Goal: Information Seeking & Learning: Learn about a topic

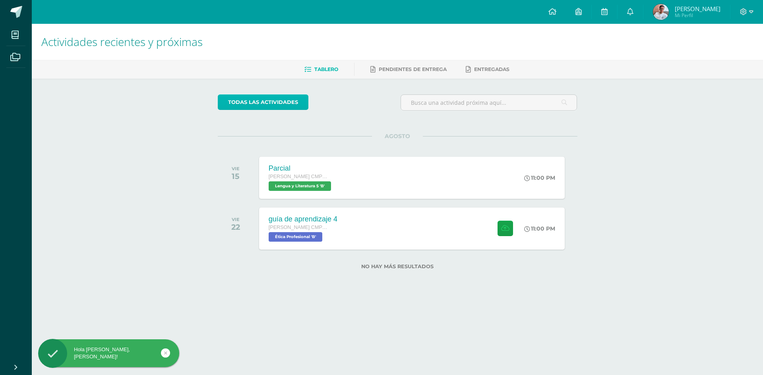
click at [271, 104] on link "todas las Actividades" at bounding box center [263, 102] width 91 height 15
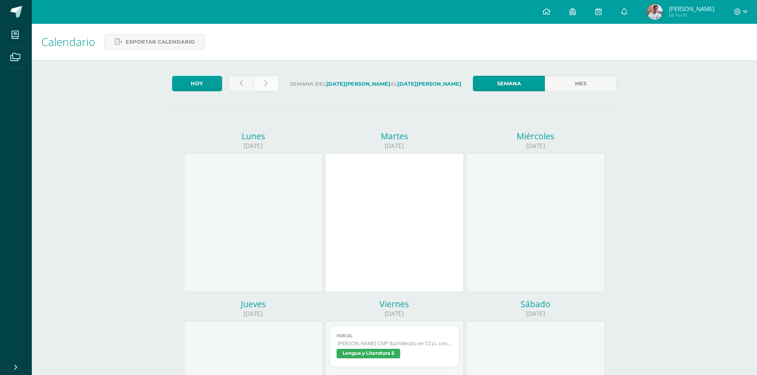
click at [253, 87] on link at bounding box center [265, 83] width 25 height 15
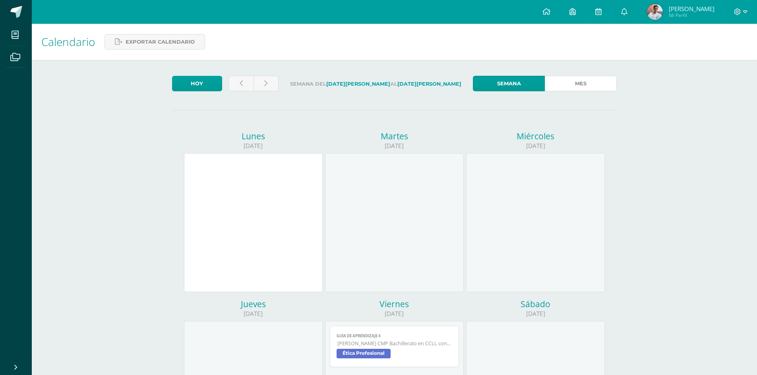
click at [579, 82] on link "Mes" at bounding box center [581, 83] width 72 height 15
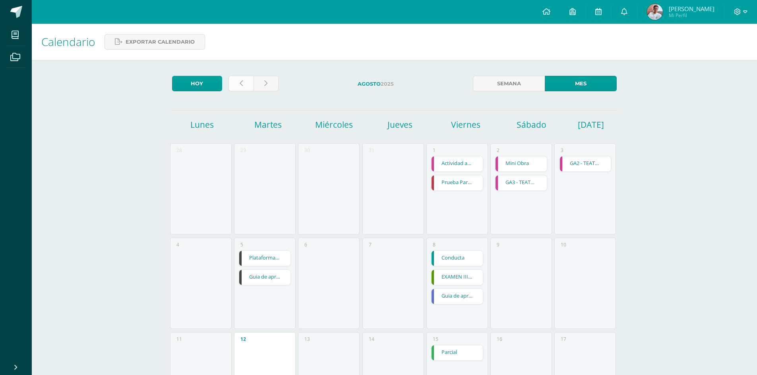
click at [246, 83] on link at bounding box center [240, 83] width 25 height 15
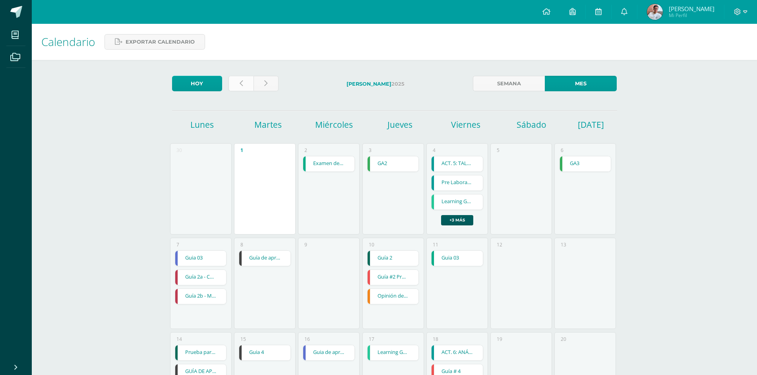
click at [243, 83] on link at bounding box center [240, 83] width 25 height 15
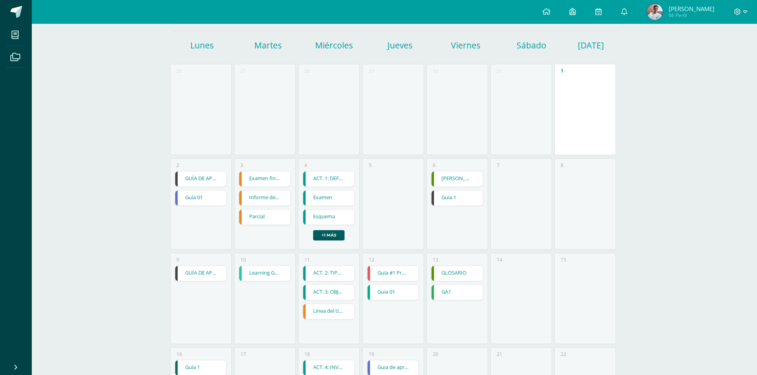
scroll to position [238, 0]
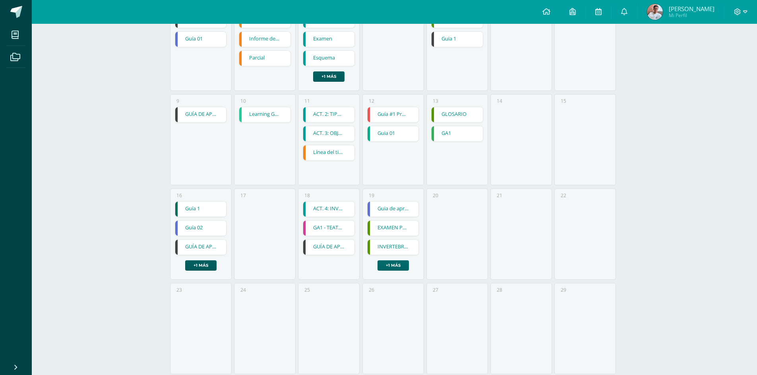
click at [386, 262] on link "+1 más" at bounding box center [392, 266] width 31 height 10
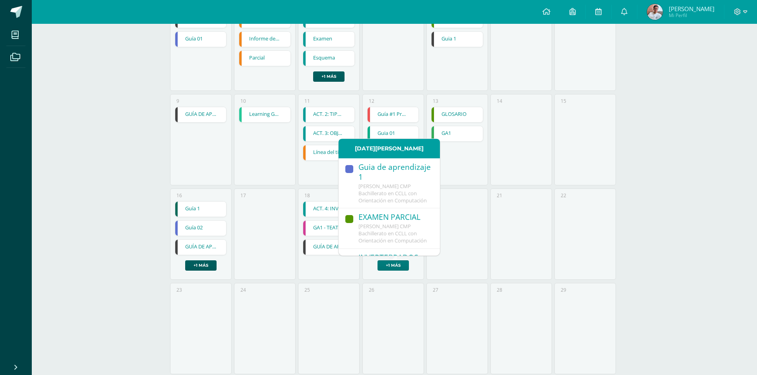
scroll to position [102, 0]
click at [320, 262] on div "18 ACT. 4: INVESTIGACIÓN Y EXPLORACIÓN ACT. 4: INVESTIGACIÓN Y EXPLORACIÓN Semi…" at bounding box center [329, 234] width 62 height 91
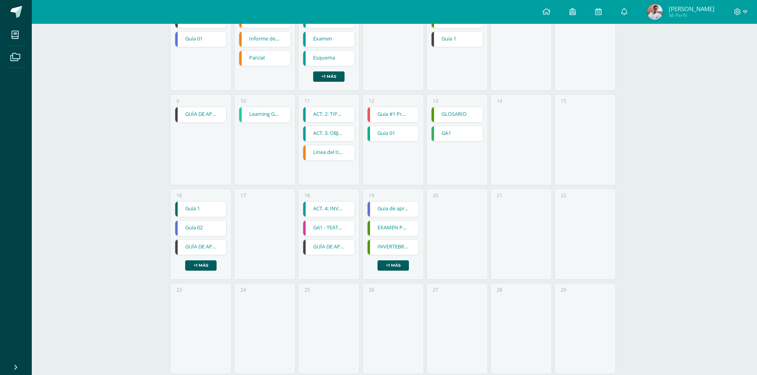
click at [321, 248] on link "GUÍA DE APRENDIZAJE NO 2 - TRABAJO VIRTUAL EN CASA" at bounding box center [328, 247] width 51 height 15
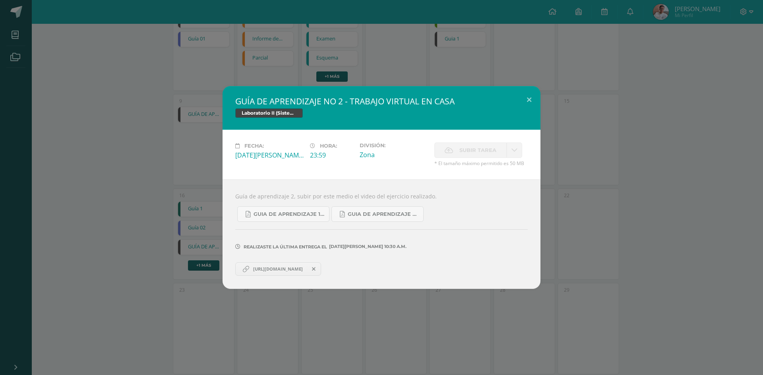
click at [245, 309] on div "GUÍA DE APRENDIZAJE NO 2 - TRABAJO VIRTUAL EN CASA Laboratorio II (Sistema Oper…" at bounding box center [381, 187] width 763 height 375
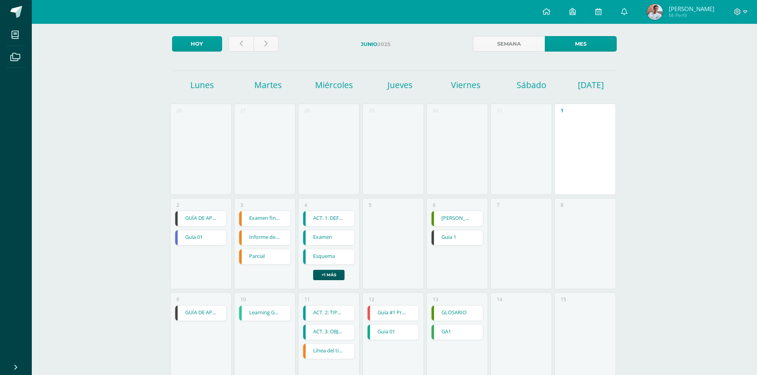
scroll to position [0, 0]
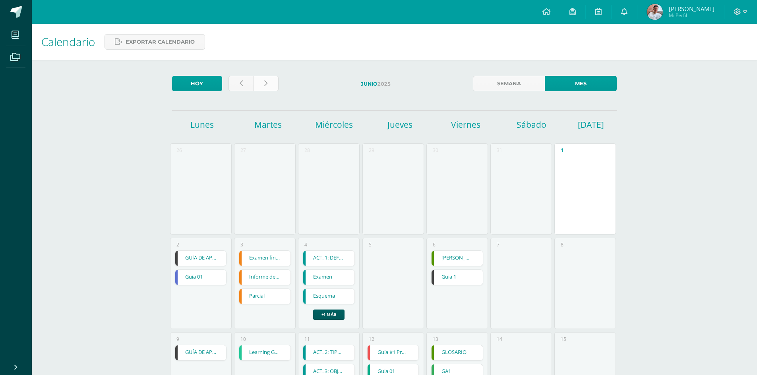
click at [260, 89] on link at bounding box center [265, 83] width 25 height 15
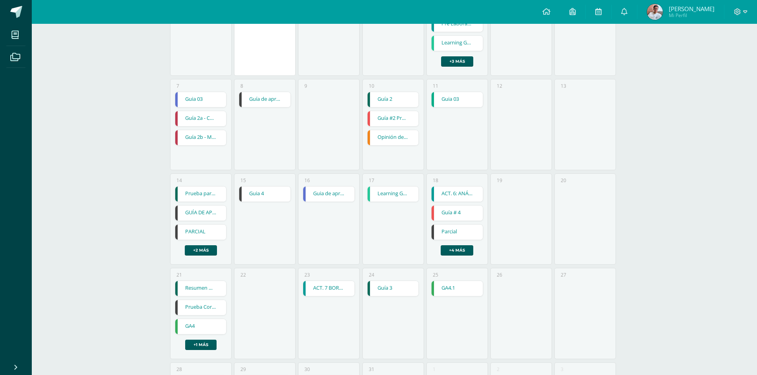
scroll to position [79, 0]
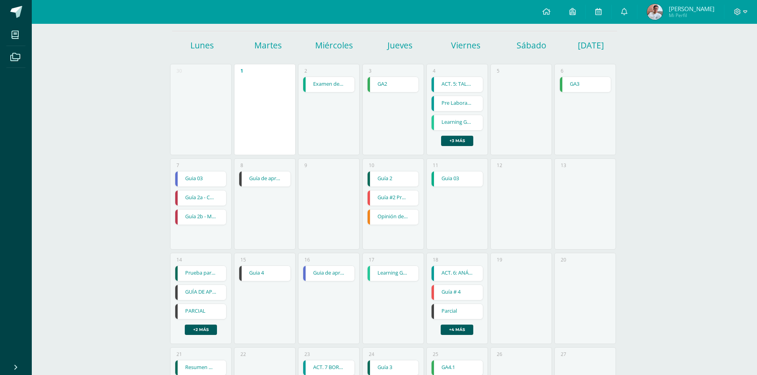
click at [272, 178] on link "Guía de aprendizaje 2" at bounding box center [264, 179] width 51 height 15
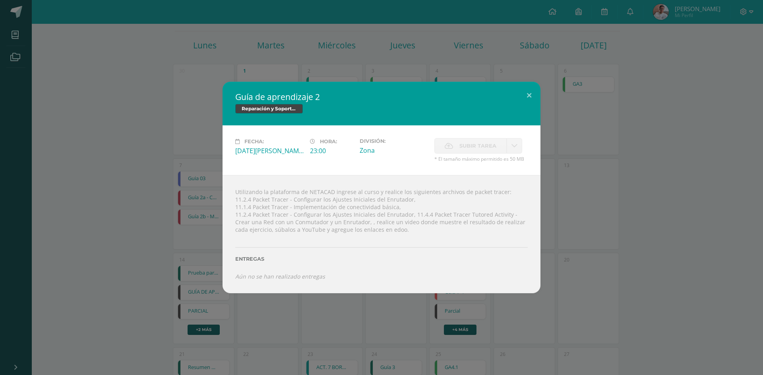
click at [282, 303] on div "Guía de aprendizaje 2 Reparación y Soporte Técnico CISCO Fecha: Martes 08 de Ju…" at bounding box center [381, 187] width 763 height 375
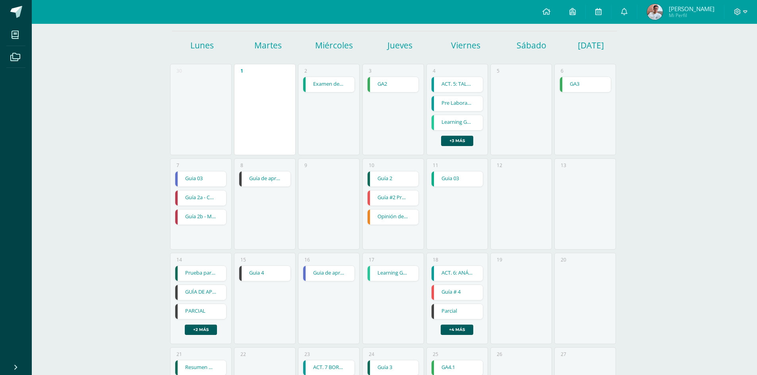
click at [260, 274] on link "Guia 4" at bounding box center [264, 273] width 51 height 15
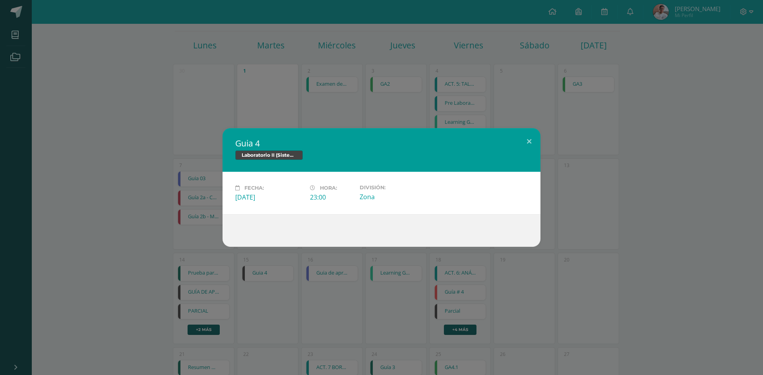
click at [299, 132] on div "Guia 4 Laboratorio II (Sistema Operativo Macintoch)" at bounding box center [381, 150] width 318 height 44
click at [449, 120] on div "Guia 4 Laboratorio II (Sistema Operativo Macintoch) Fecha: Martes 15 de Julio H…" at bounding box center [381, 187] width 763 height 375
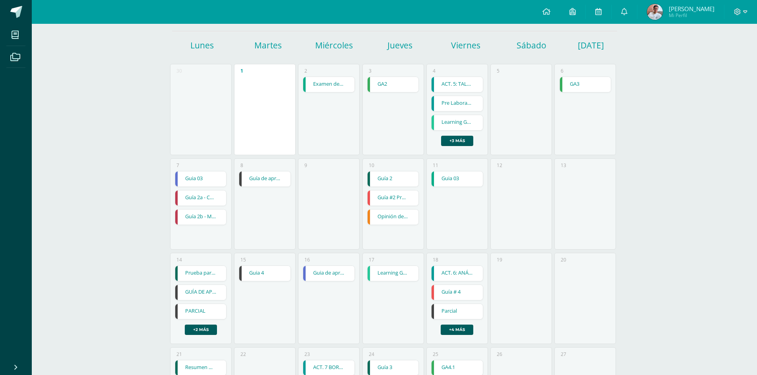
click at [205, 286] on link "GUÍA DE APRENDIZAJE 4" at bounding box center [200, 292] width 51 height 15
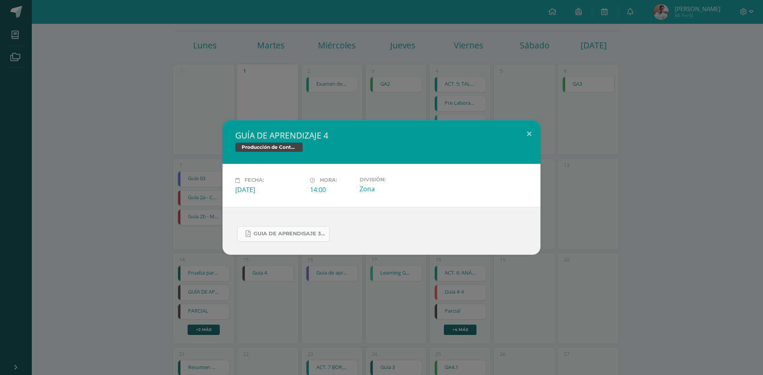
click at [260, 227] on link "Guia de aprendisaje 3 unidad 3.pdf" at bounding box center [283, 233] width 92 height 15
click at [157, 234] on div "GUÍA DE APRENDIZAJE 4 Producción de Contenidos Digitales Fecha: Lunes 14 de Jul…" at bounding box center [381, 187] width 756 height 134
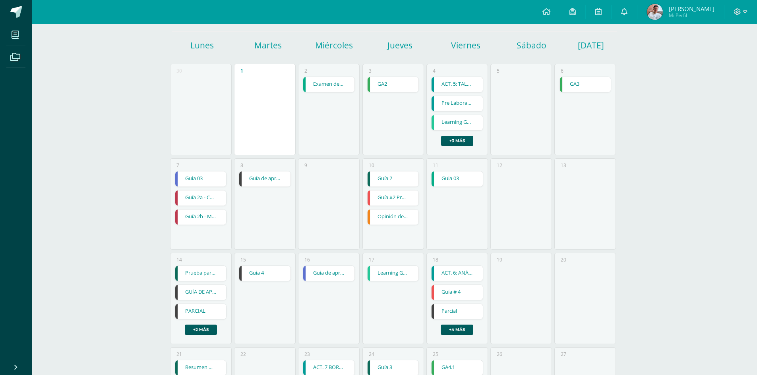
click at [208, 290] on link "GUÍA DE APRENDIZAJE 4" at bounding box center [200, 292] width 51 height 15
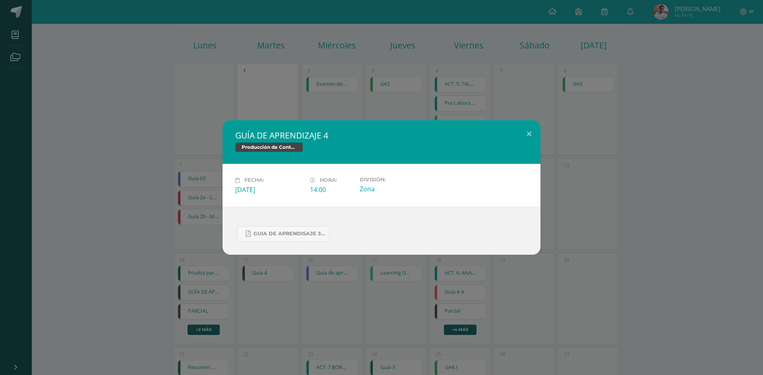
click at [201, 289] on div "GUÍA DE APRENDIZAJE 4 Producción de Contenidos Digitales Fecha: Lunes 14 de Jul…" at bounding box center [381, 187] width 763 height 375
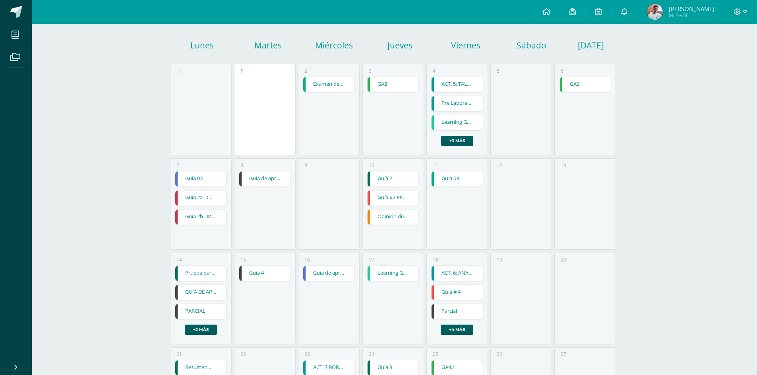
scroll to position [0, 0]
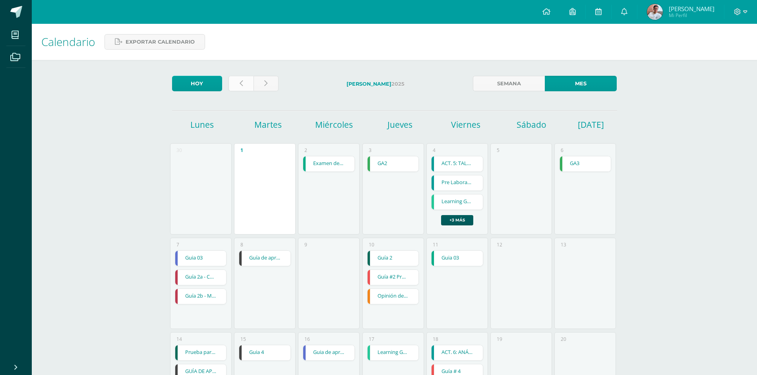
click at [241, 81] on icon at bounding box center [241, 83] width 3 height 7
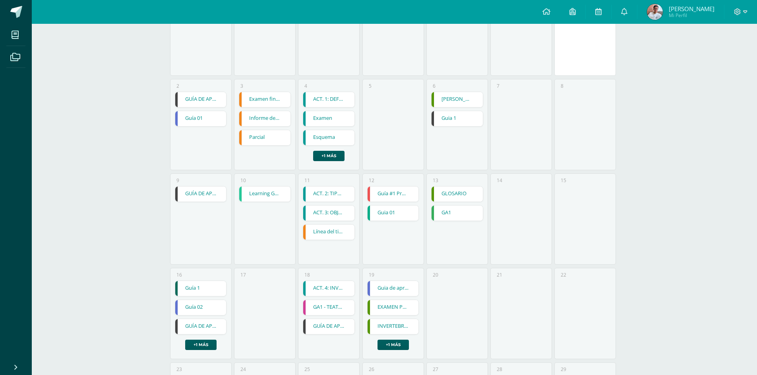
scroll to position [199, 0]
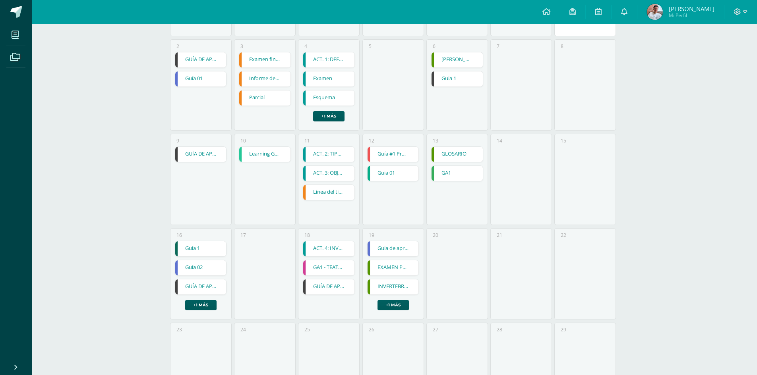
click at [209, 146] on div "9 GUÍA DE APRENDIZAJE 2 GUÍA DE APRENDIZAJE 2 Producción de Contenidos Digitale…" at bounding box center [201, 179] width 62 height 91
click at [211, 155] on link "GUÍA DE APRENDIZAJE 2" at bounding box center [200, 154] width 51 height 15
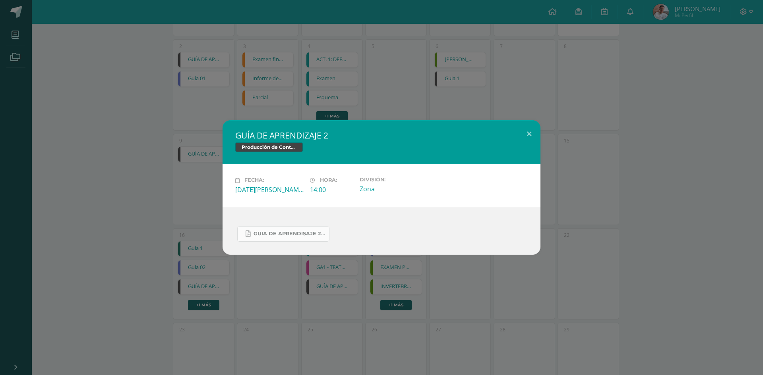
click at [259, 228] on link "Guia de aprendisaje 2 unidad 3.pdf" at bounding box center [283, 233] width 92 height 15
click at [566, 99] on div "GUÍA DE APRENDIZAJE 2 Producción de Contenidos Digitales Fecha: [DATE][PERSON_N…" at bounding box center [381, 187] width 763 height 375
